Goal: Task Accomplishment & Management: Manage account settings

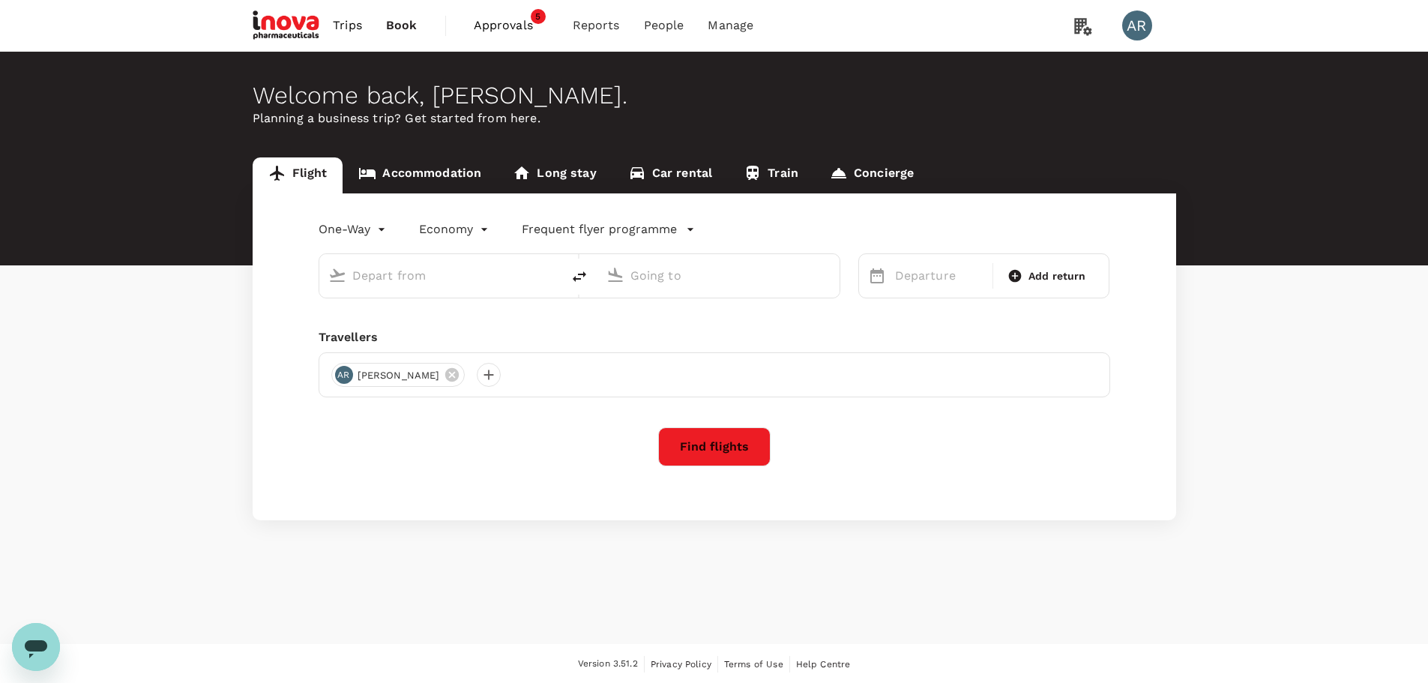
type input "Ngurah Rai Intl (DPS)"
type input "Singapore, Singapore (any)"
type input "Ngurah Rai Intl (DPS)"
type input "Singapore, Singapore (any)"
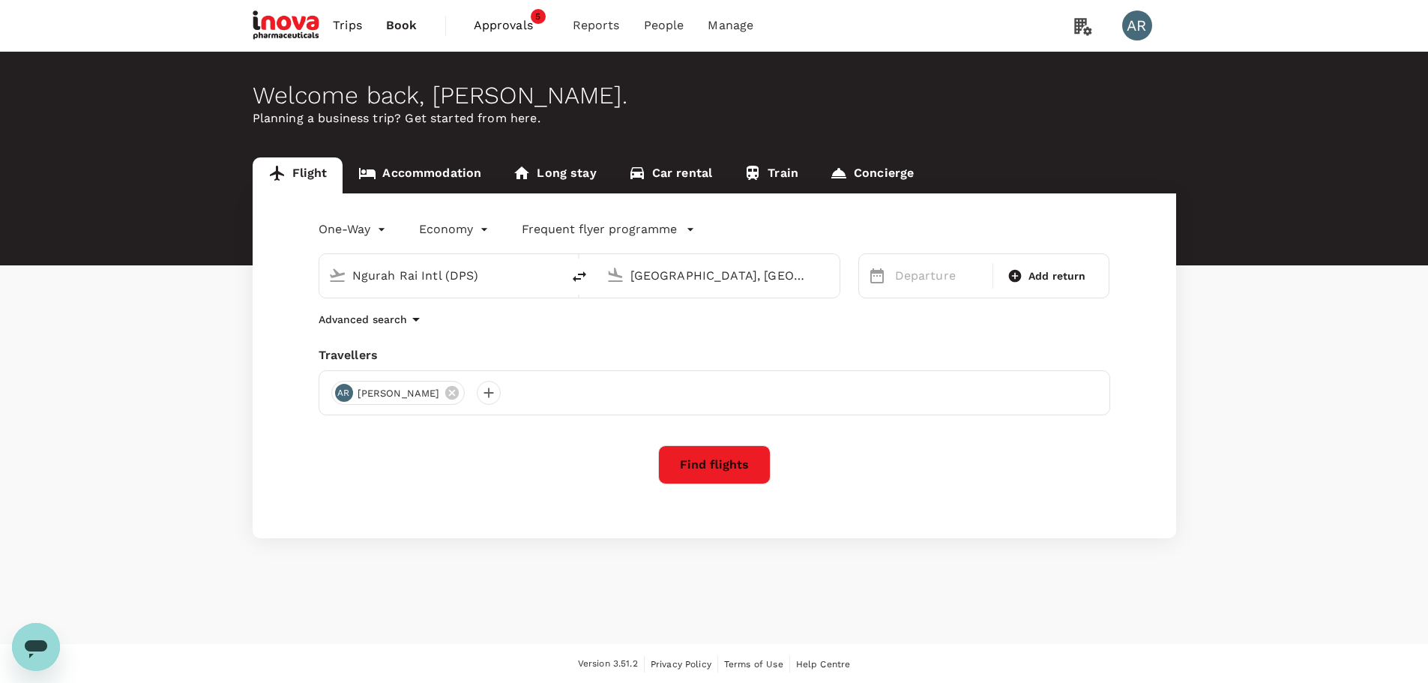
click at [512, 25] on span "Approvals" at bounding box center [511, 25] width 75 height 18
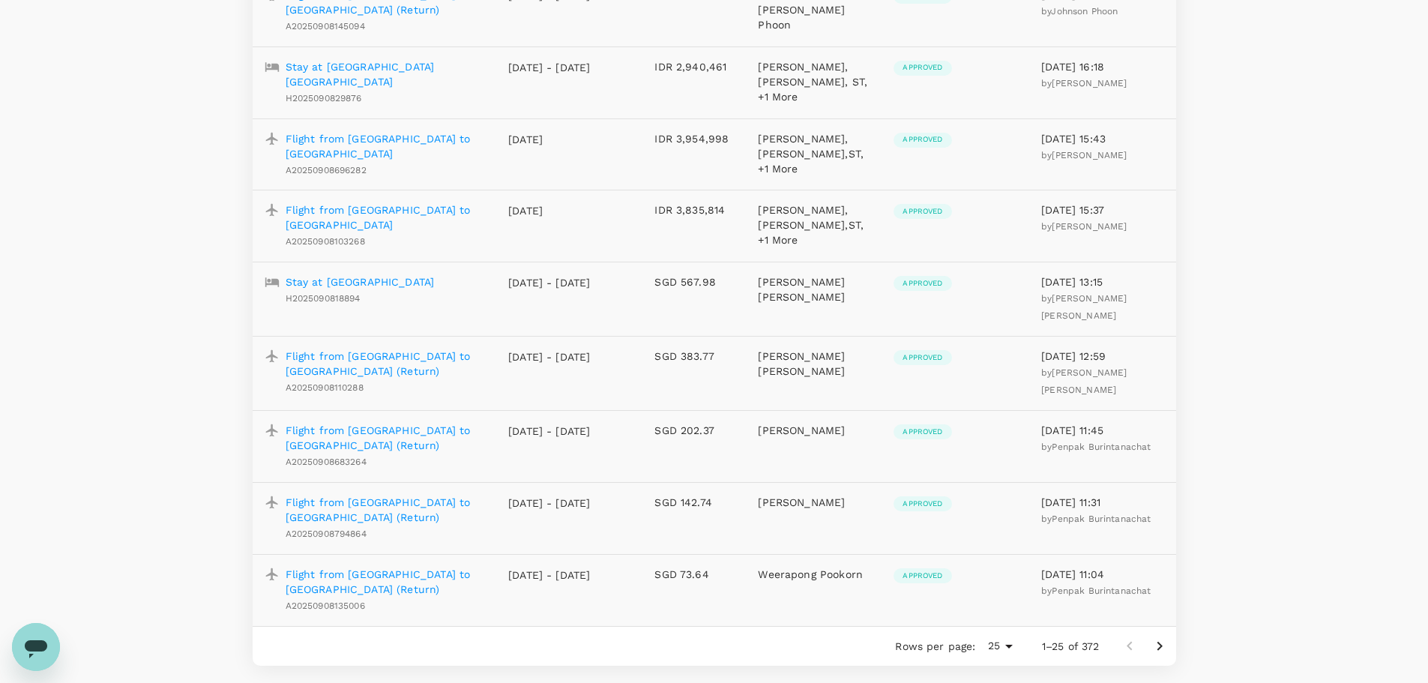
scroll to position [1338, 0]
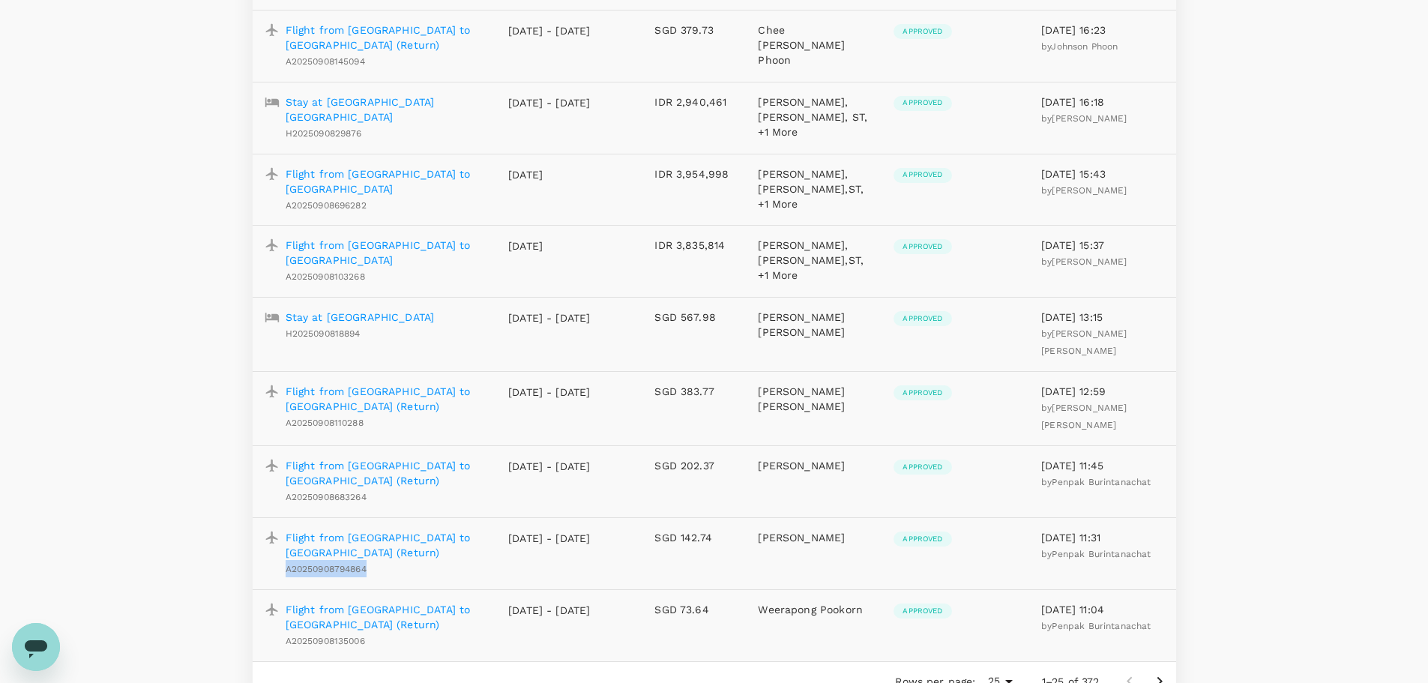
drag, startPoint x: 371, startPoint y: 546, endPoint x: 284, endPoint y: 546, distance: 87.0
click at [284, 546] on div "Flight from Lampang to Bangkok (Return) A20250908794864" at bounding box center [382, 550] width 205 height 53
copy span "A20250908794864"
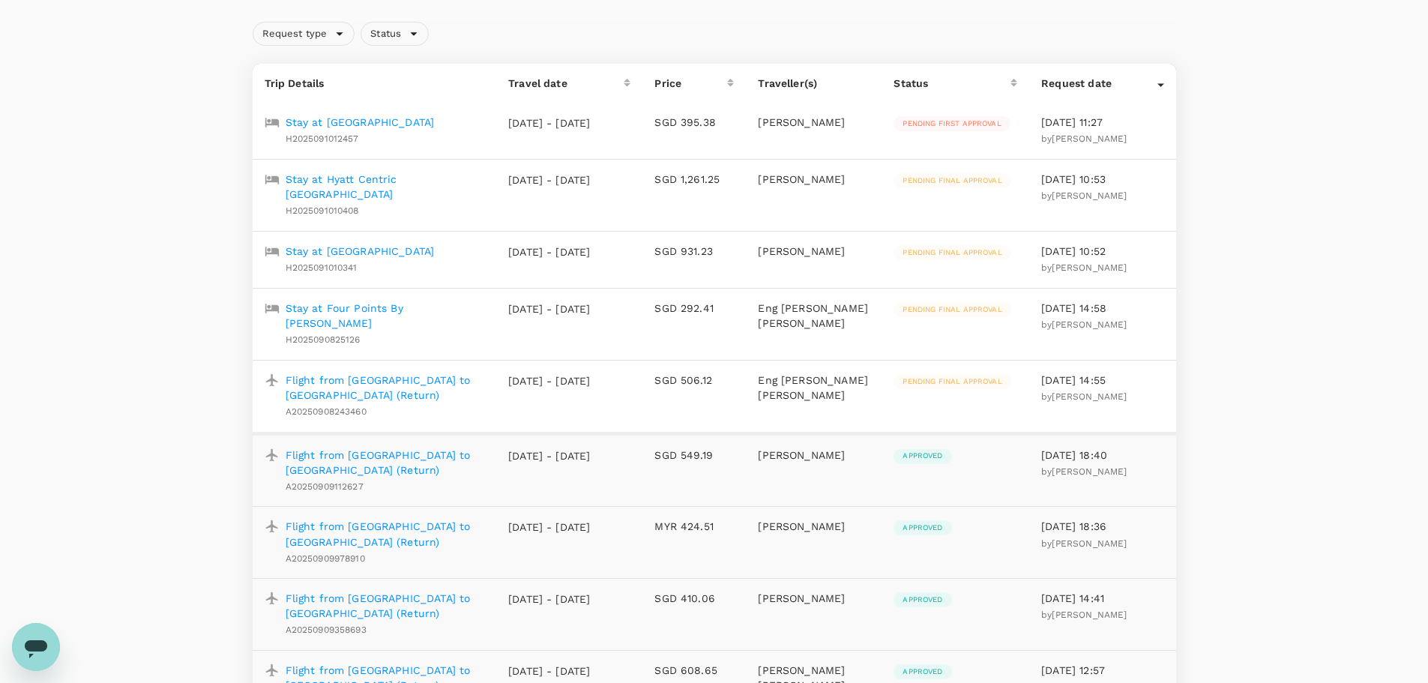
scroll to position [0, 0]
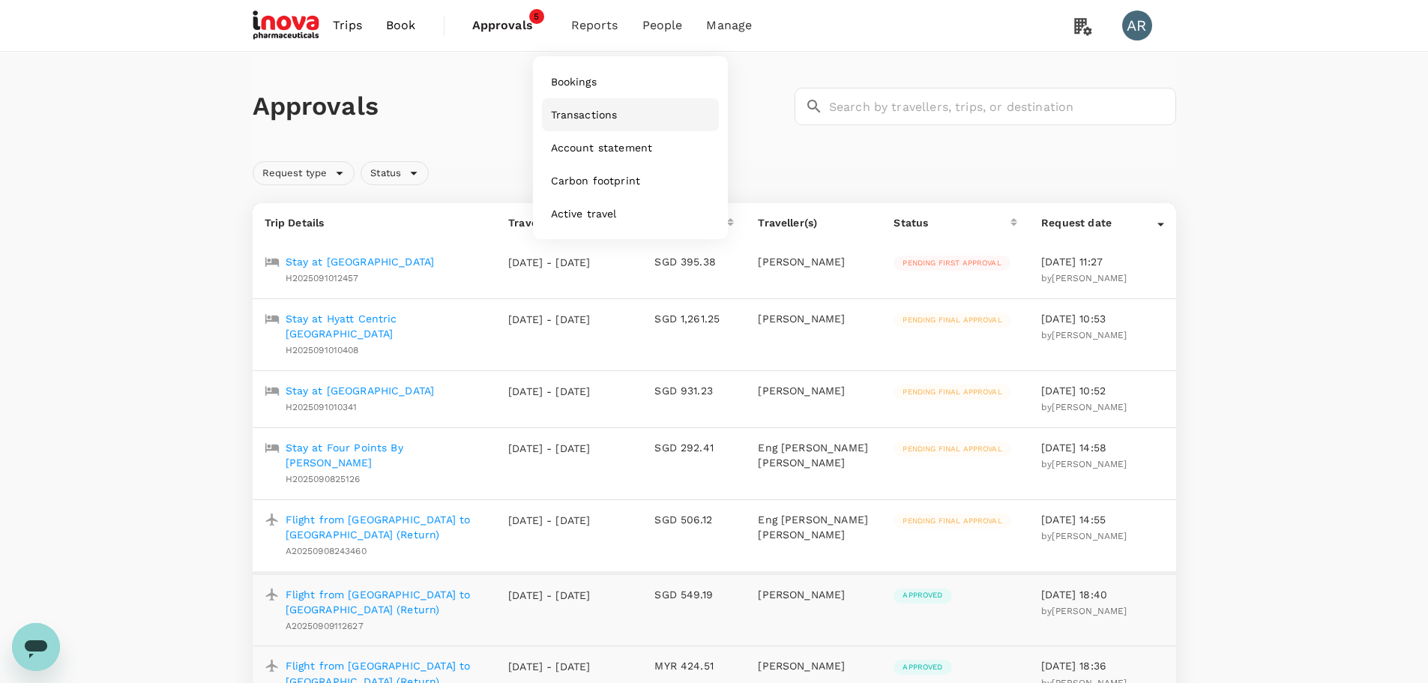
click at [614, 107] on link "Transactions" at bounding box center [630, 114] width 177 height 33
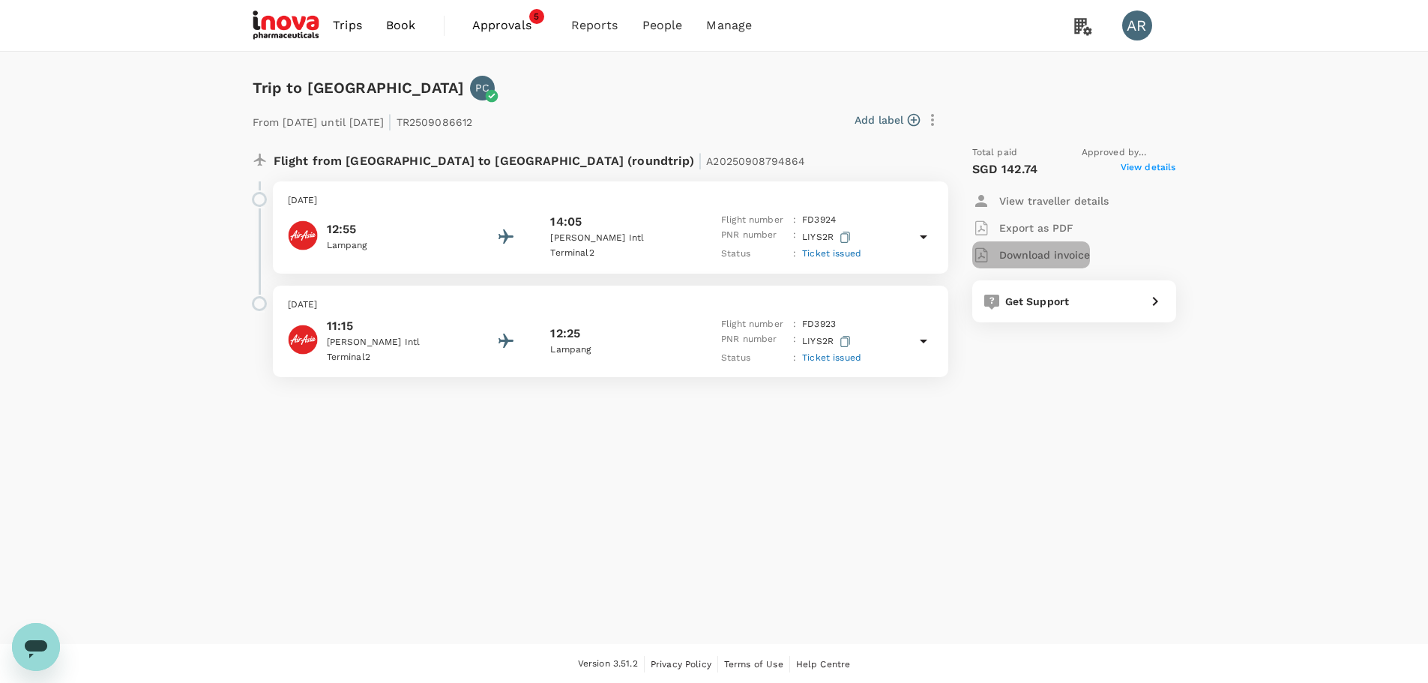
click at [1027, 253] on p "Download invoice" at bounding box center [1044, 254] width 91 height 15
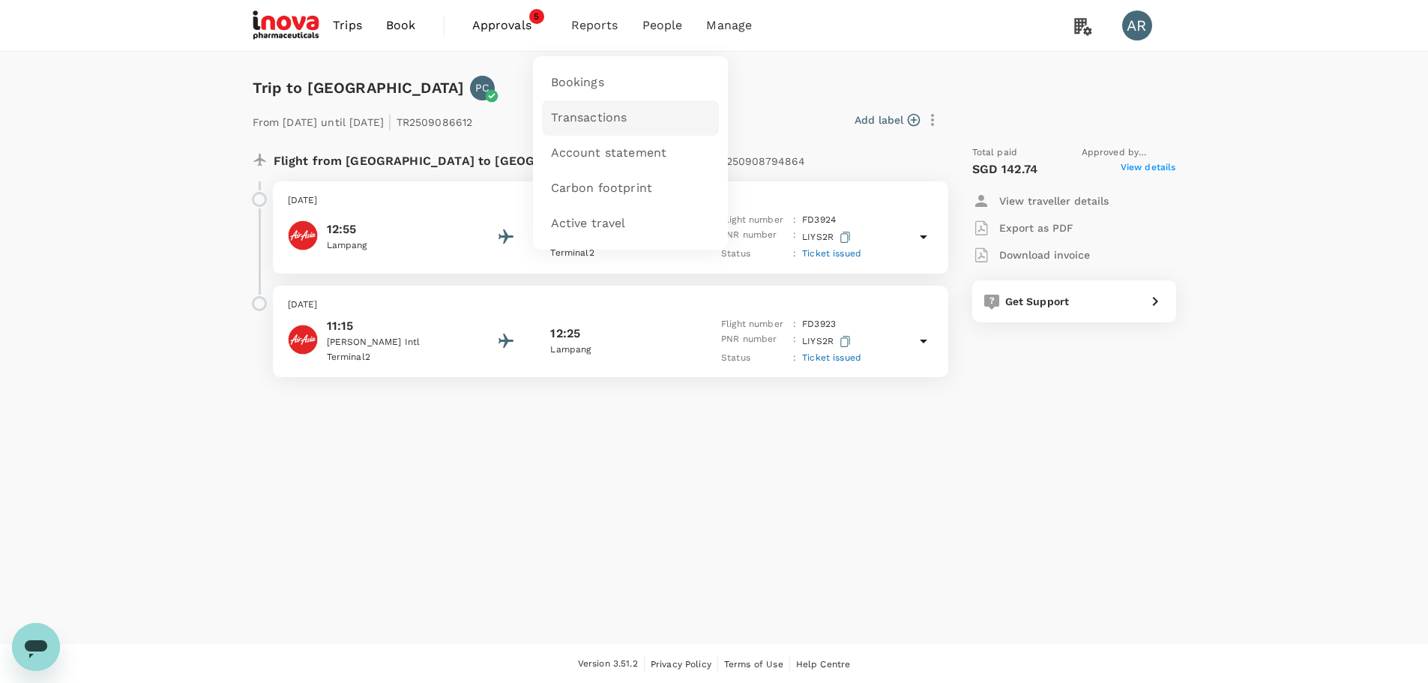
click at [609, 110] on span "Transactions" at bounding box center [589, 117] width 76 height 17
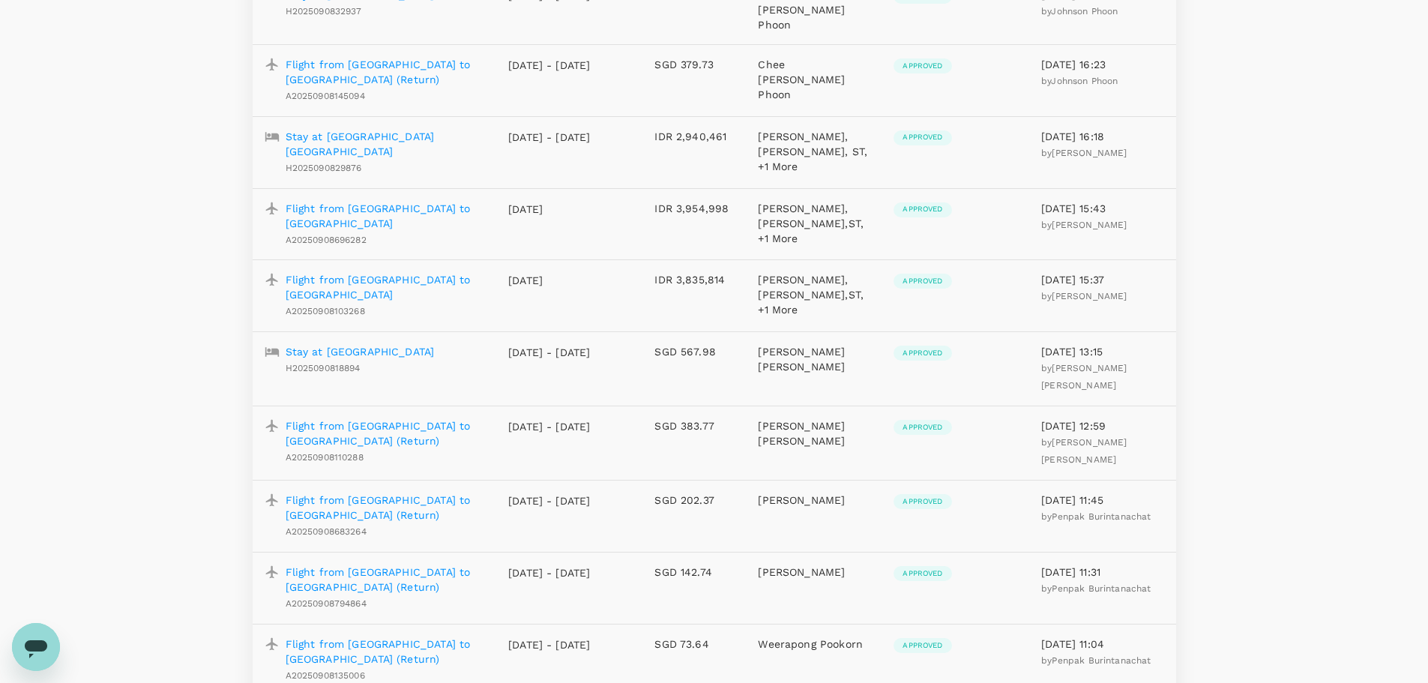
scroll to position [1338, 0]
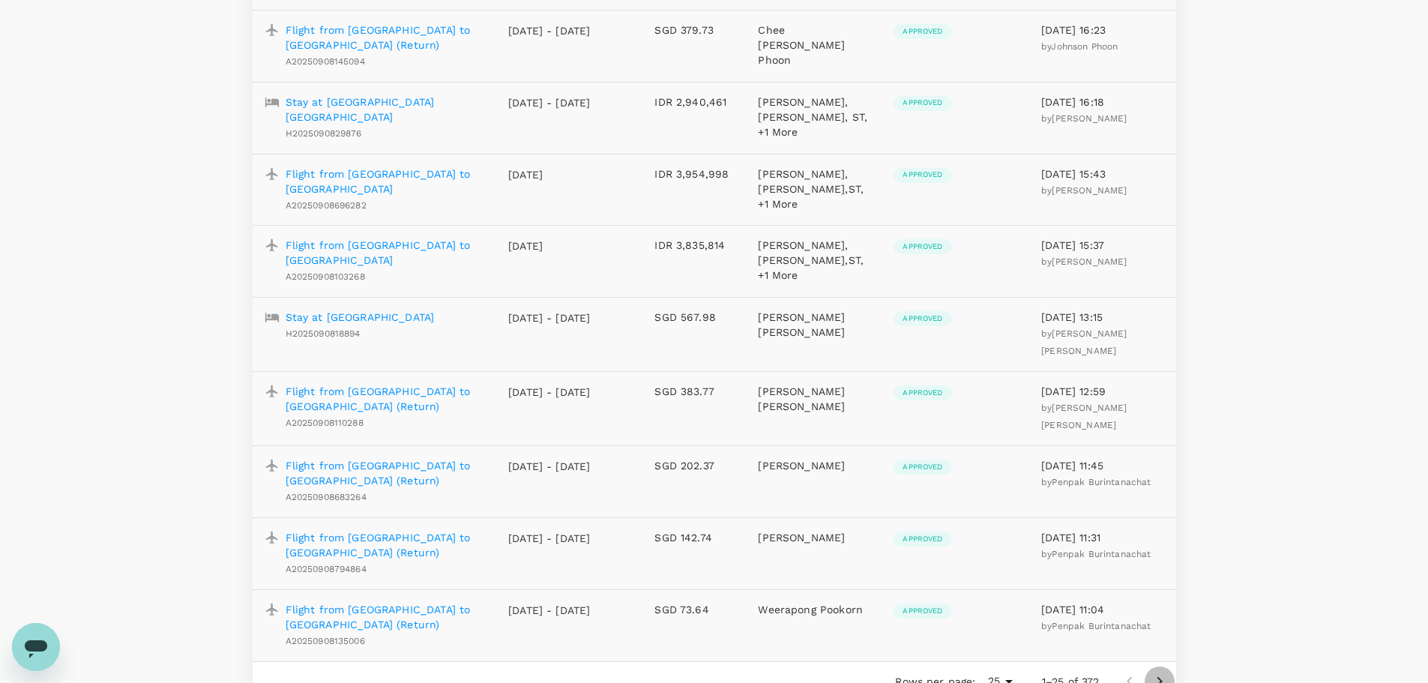
click at [1164, 672] on icon "Go to next page" at bounding box center [1160, 681] width 18 height 18
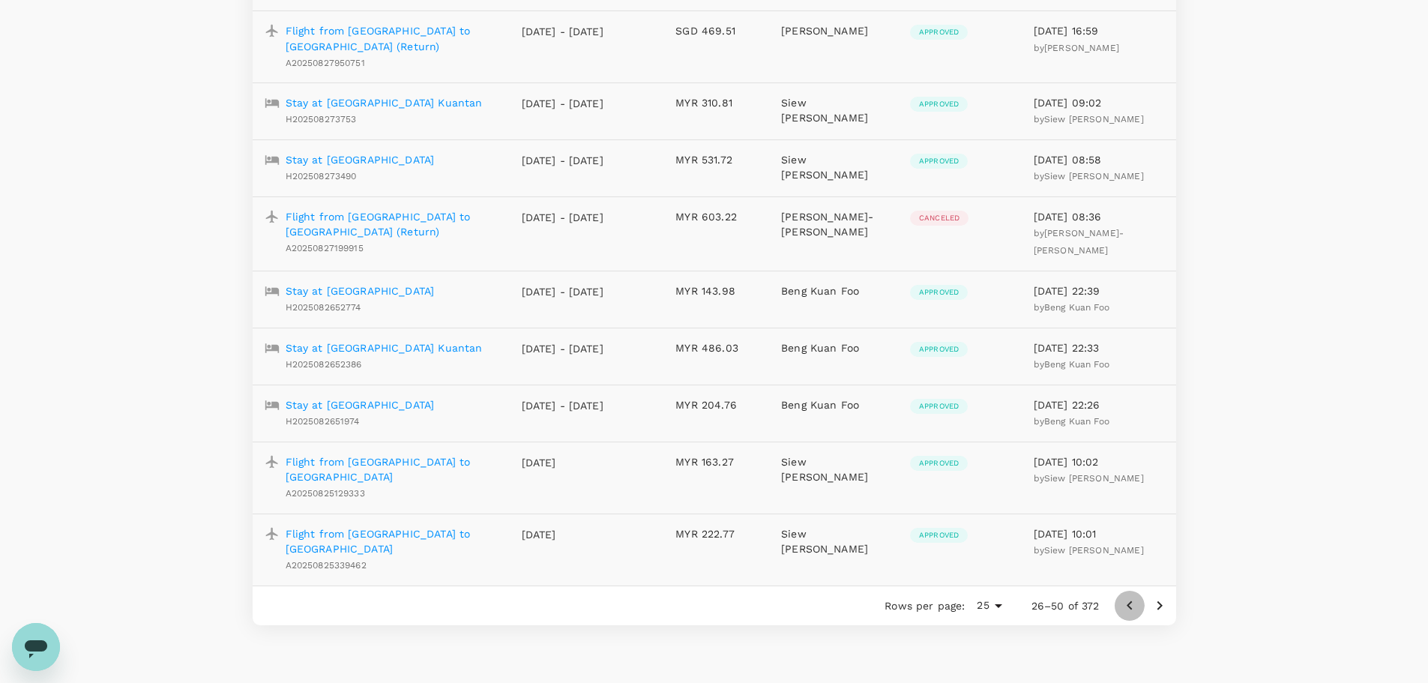
click at [1130, 597] on icon "Go to previous page" at bounding box center [1130, 606] width 18 height 18
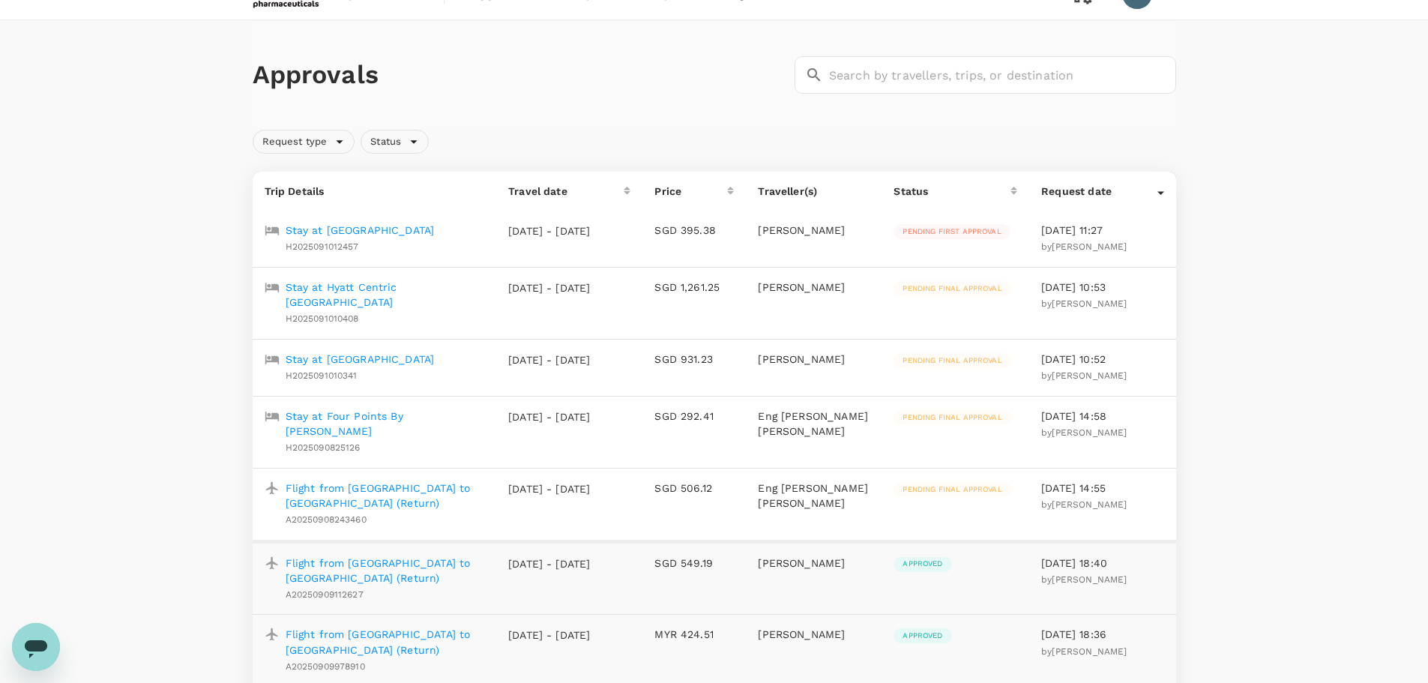
scroll to position [0, 0]
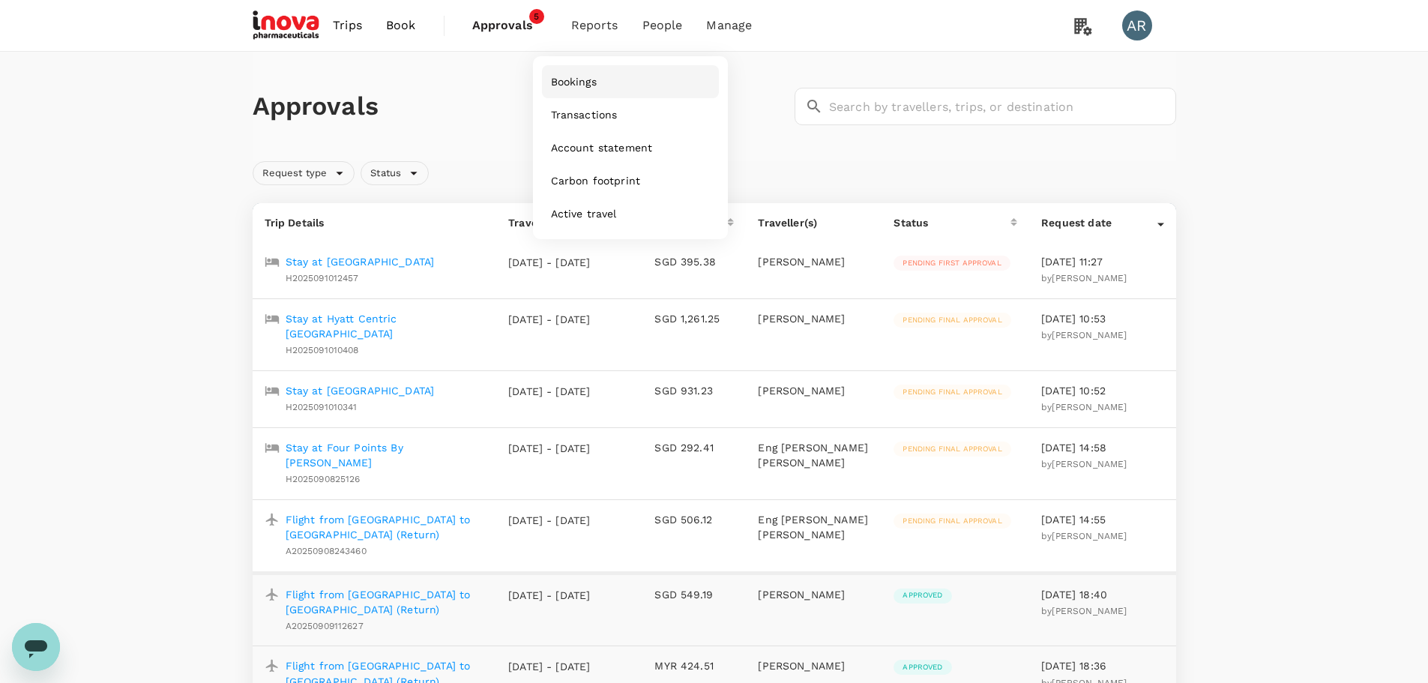
click at [630, 91] on link "Bookings" at bounding box center [630, 81] width 177 height 33
click at [649, 119] on link "Transactions" at bounding box center [630, 117] width 177 height 35
